Goal: Task Accomplishment & Management: Use online tool/utility

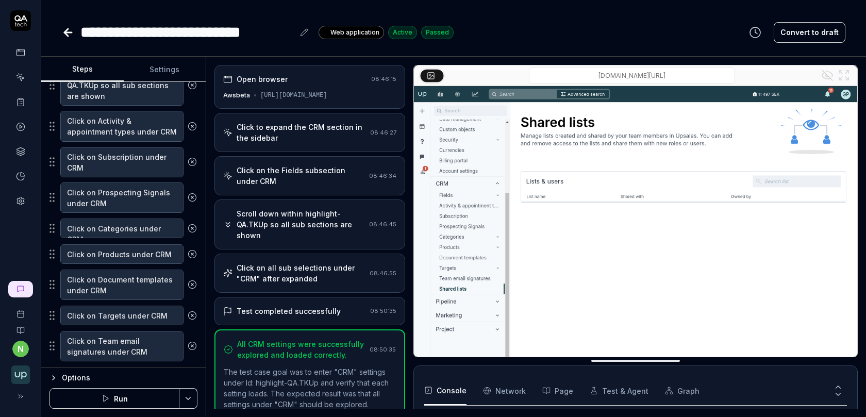
scroll to position [431, 0]
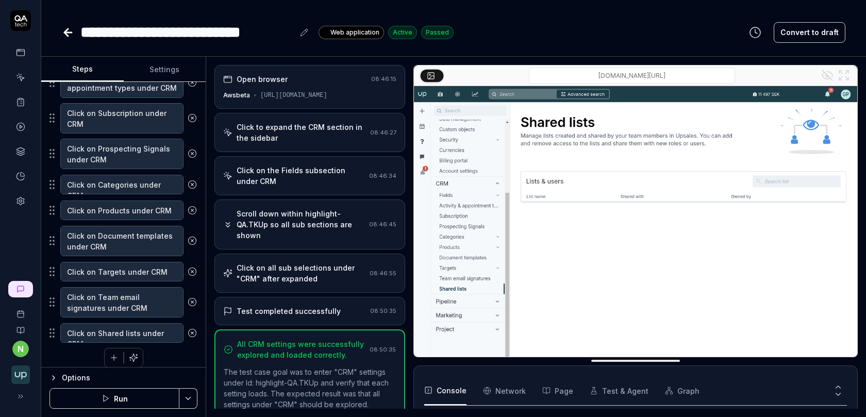
click at [119, 397] on button "Run" at bounding box center [114, 398] width 130 height 21
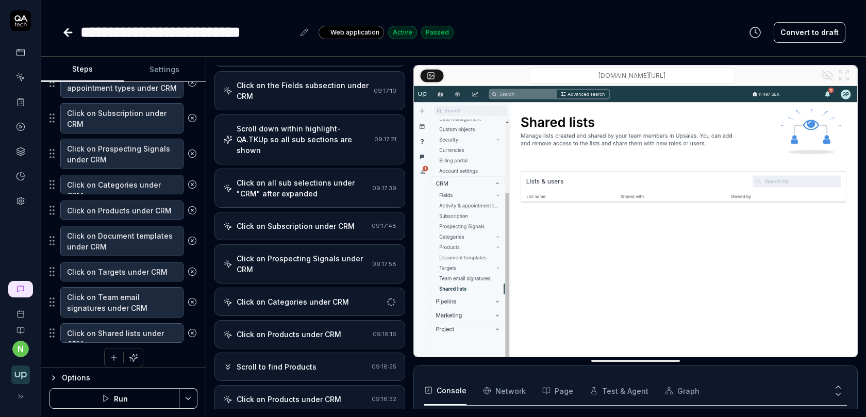
scroll to position [160, 0]
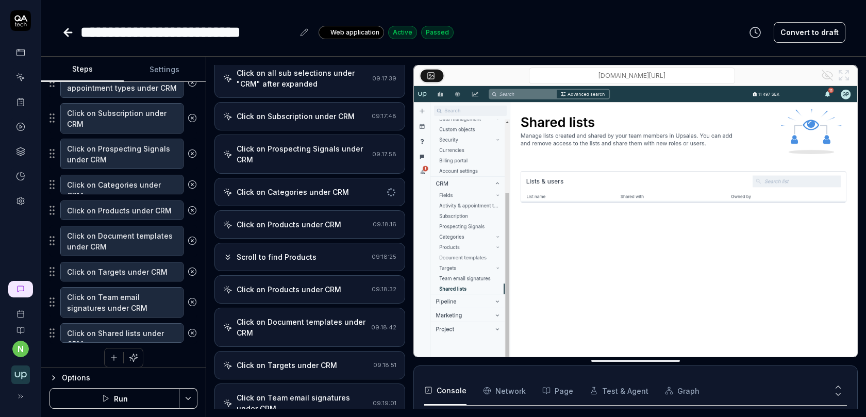
type textarea "*"
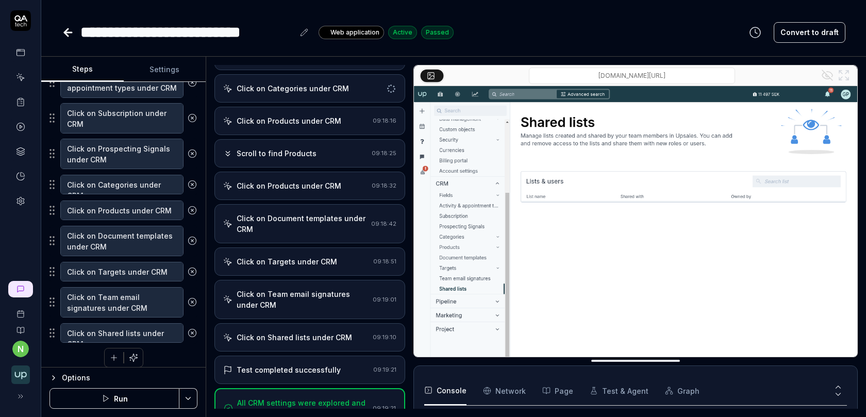
scroll to position [254, 0]
click at [302, 204] on div "Click on Document templates under CRM 09:18:42" at bounding box center [309, 223] width 191 height 39
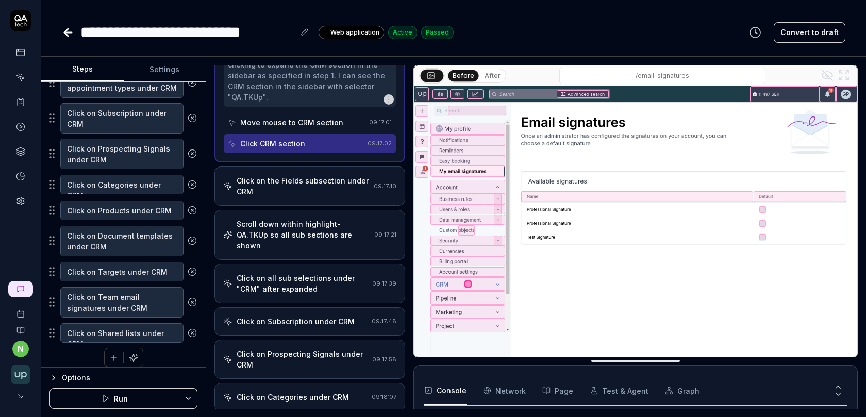
scroll to position [136, 0]
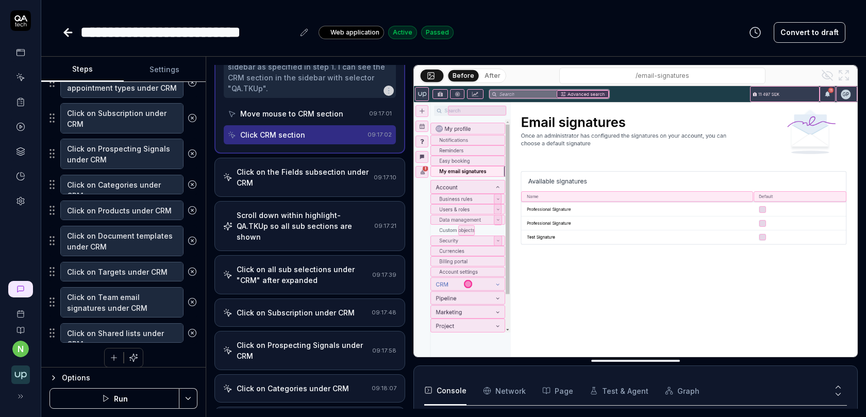
click at [20, 103] on icon at bounding box center [20, 101] width 9 height 9
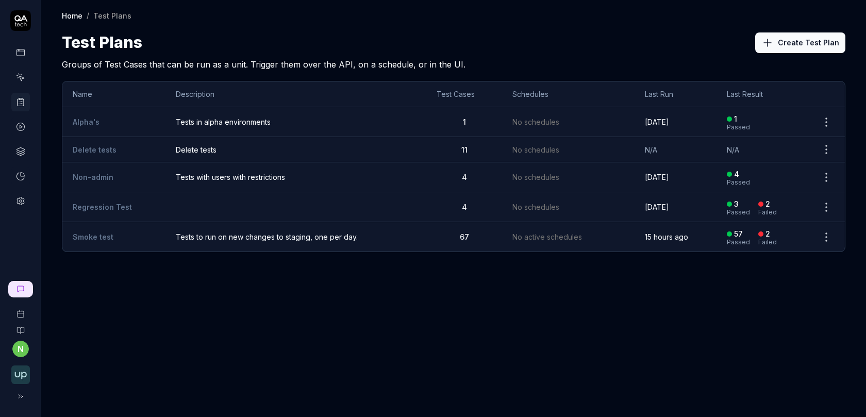
click at [88, 235] on link "Smoke test" at bounding box center [93, 236] width 41 height 9
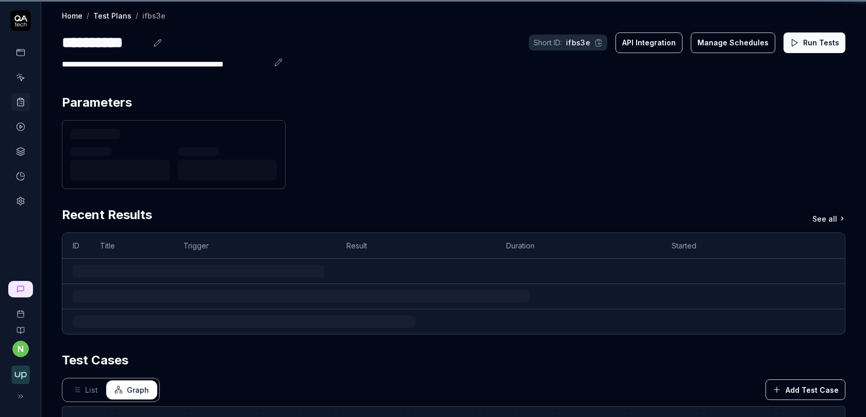
scroll to position [3, 0]
